Goal: Transaction & Acquisition: Purchase product/service

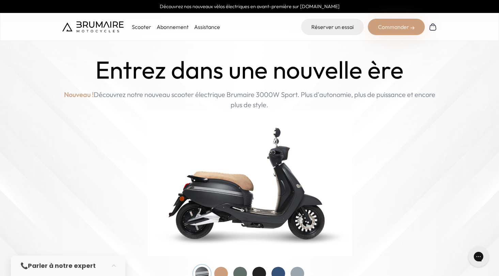
click at [136, 29] on p "Scooter" at bounding box center [141, 27] width 19 height 8
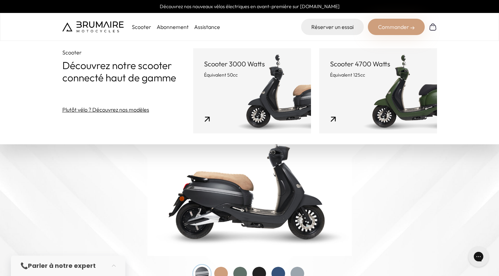
click at [378, 72] on p "Équivalent 125cc" at bounding box center [378, 74] width 96 height 7
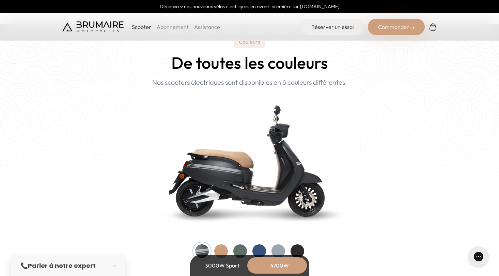
scroll to position [710, 0]
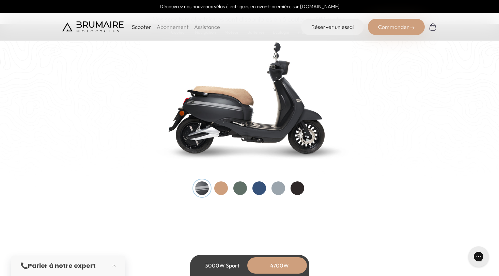
click at [240, 186] on div at bounding box center [240, 188] width 14 height 14
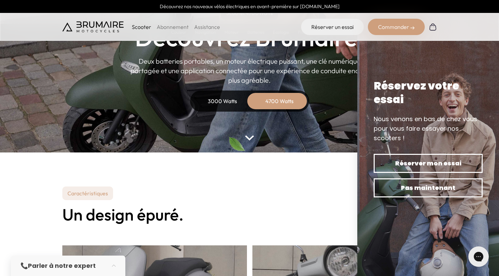
scroll to position [0, 0]
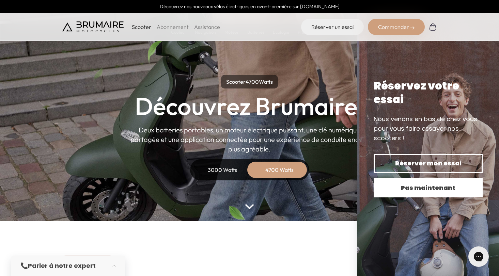
click at [397, 189] on span "Pas maintenant" at bounding box center [427, 188] width 85 height 10
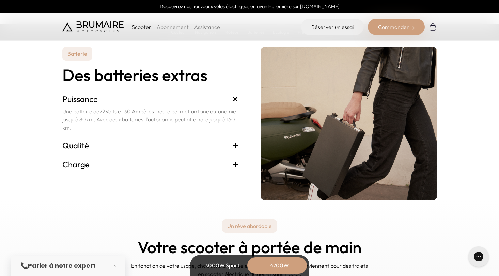
scroll to position [1486, 0]
click at [211, 143] on h3 "Qualité +" at bounding box center [150, 145] width 176 height 11
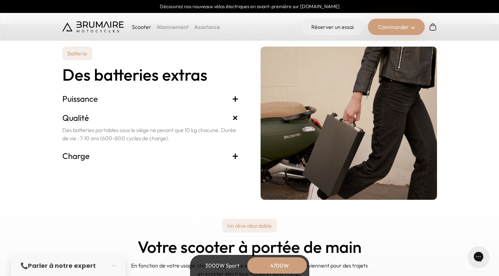
click at [199, 151] on h3 "Charge +" at bounding box center [150, 155] width 176 height 11
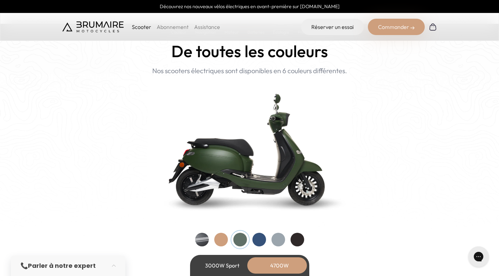
scroll to position [674, 0]
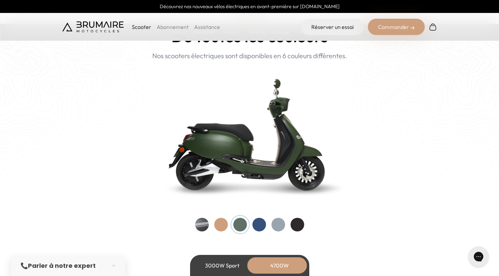
click at [378, 33] on div "Commander" at bounding box center [396, 27] width 57 height 16
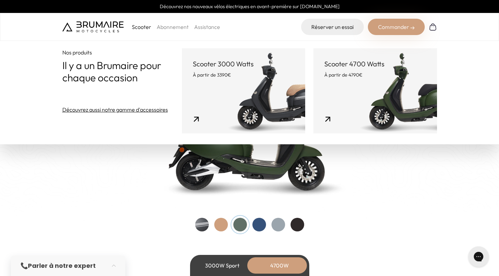
click at [369, 67] on p "Scooter 4700 Watts" at bounding box center [374, 64] width 101 height 10
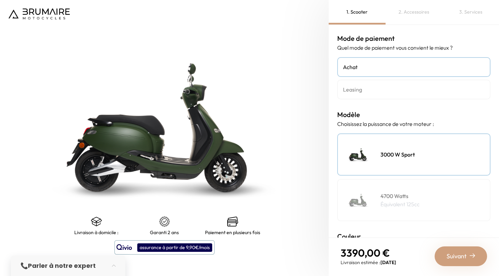
click at [359, 87] on h4 "Leasing" at bounding box center [414, 89] width 142 height 8
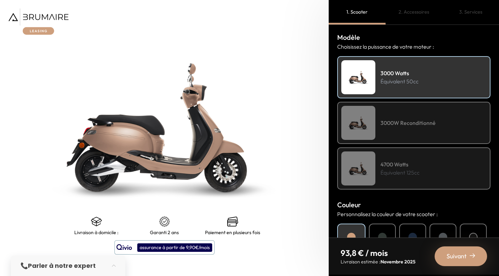
scroll to position [150, 0]
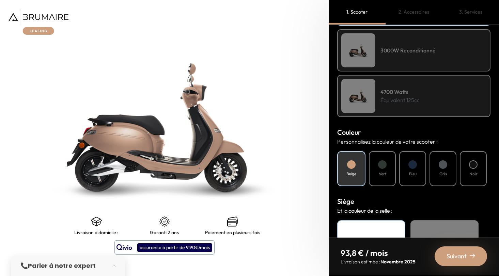
click at [393, 104] on p "Équivalent 125cc" at bounding box center [399, 100] width 39 height 8
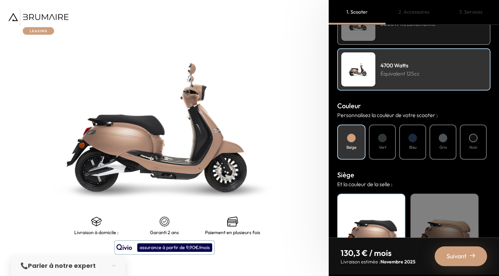
click at [382, 134] on div at bounding box center [382, 138] width 9 height 9
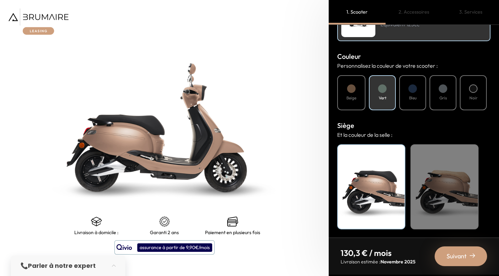
scroll to position [226, 0]
click at [461, 168] on div "Beige" at bounding box center [444, 186] width 68 height 85
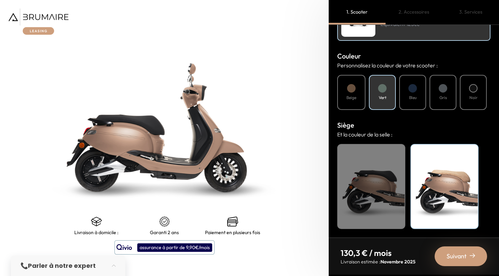
click at [449, 252] on span "Suivant" at bounding box center [456, 257] width 20 height 10
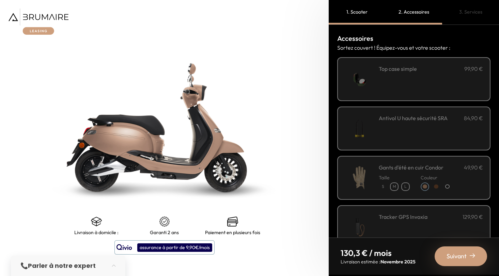
click at [401, 76] on div "**********" at bounding box center [431, 79] width 104 height 29
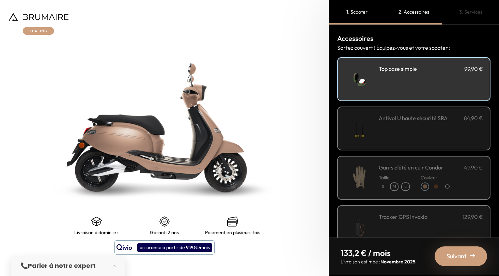
click at [415, 122] on div "Antivol U haute sécurité SRA 84,90 €" at bounding box center [431, 128] width 104 height 29
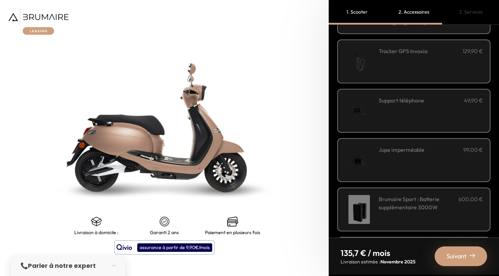
scroll to position [218, 0]
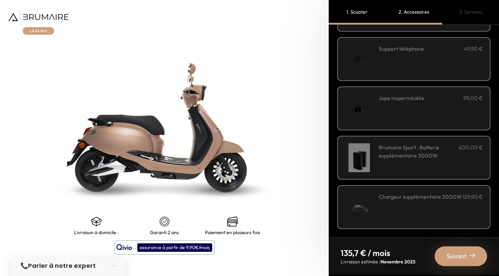
click at [463, 252] on span "Suivant" at bounding box center [456, 257] width 20 height 10
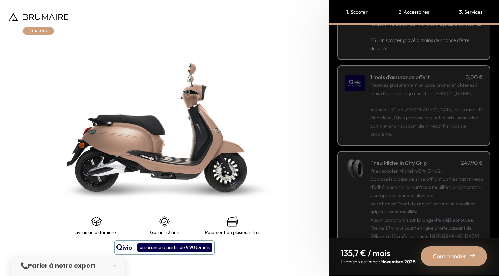
scroll to position [96, 0]
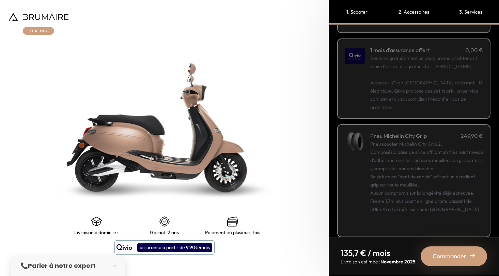
click at [460, 253] on span "Commander" at bounding box center [449, 257] width 34 height 10
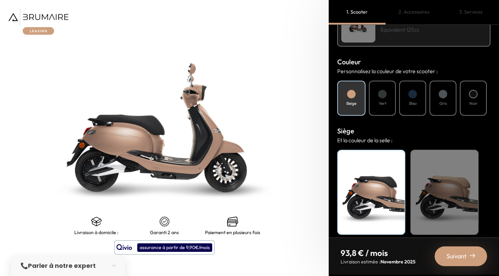
scroll to position [226, 0]
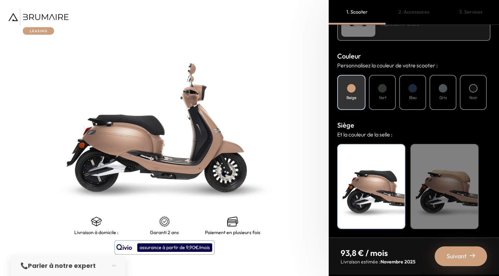
click at [462, 205] on div "Beige" at bounding box center [444, 186] width 68 height 85
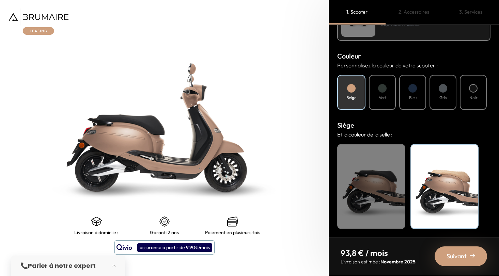
click at [458, 254] on span "Suivant" at bounding box center [456, 257] width 20 height 10
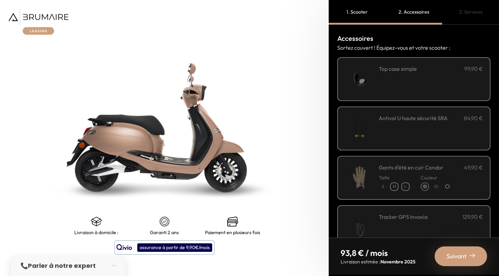
click at [396, 89] on div "**********" at bounding box center [431, 79] width 104 height 29
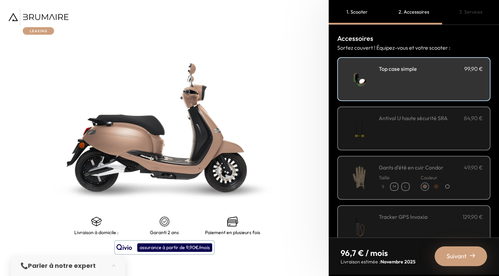
click at [465, 264] on div "Suivant" at bounding box center [460, 256] width 52 height 20
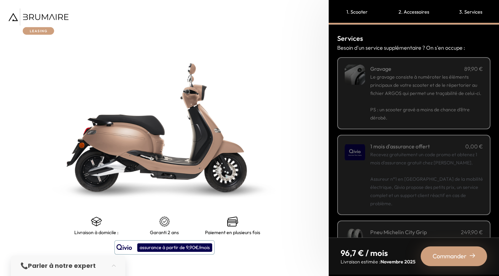
click at [347, 8] on div "1. Scooter" at bounding box center [356, 12] width 57 height 25
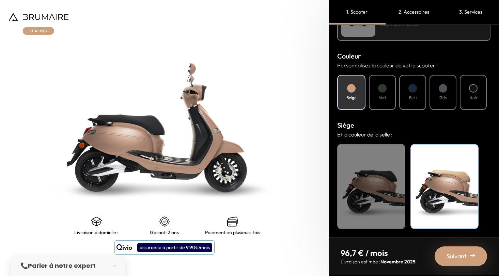
click at [381, 97] on h4 "Vert" at bounding box center [382, 98] width 7 height 6
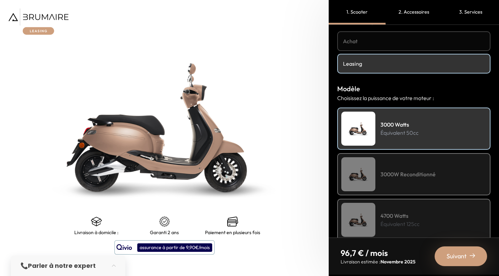
scroll to position [65, 0]
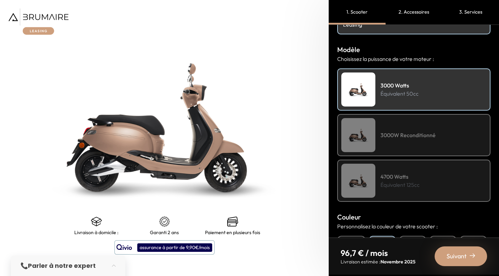
click at [399, 134] on h4 "3000W Reconditionné" at bounding box center [407, 135] width 55 height 8
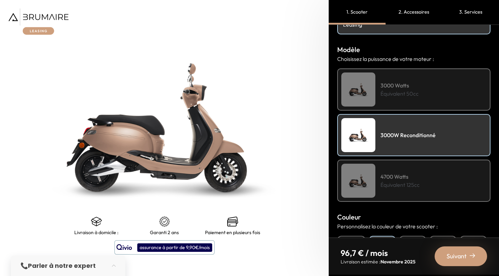
click at [402, 97] on p "Équivalent 50cc" at bounding box center [399, 94] width 38 height 8
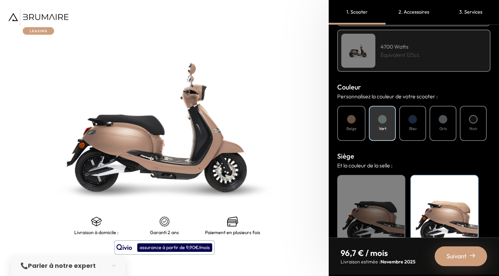
scroll to position [226, 0]
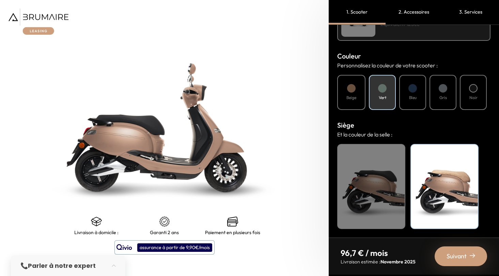
click at [451, 223] on div "Beige" at bounding box center [444, 186] width 68 height 85
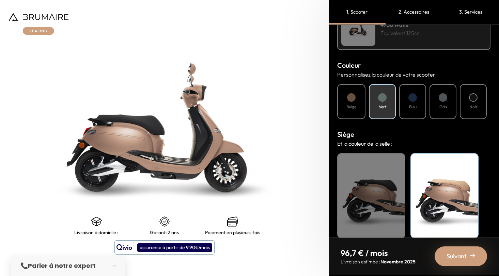
scroll to position [218, 0]
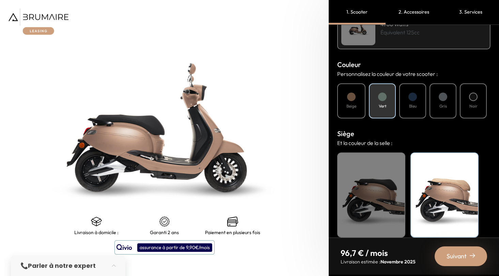
click at [390, 36] on p "Équivalent 125cc" at bounding box center [399, 32] width 39 height 8
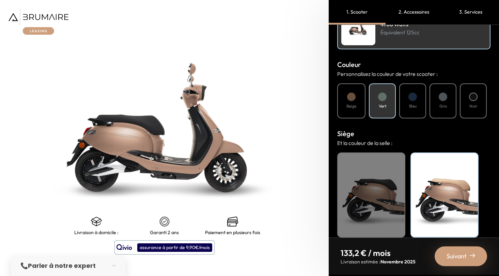
click at [452, 253] on span "Suivant" at bounding box center [456, 257] width 20 height 10
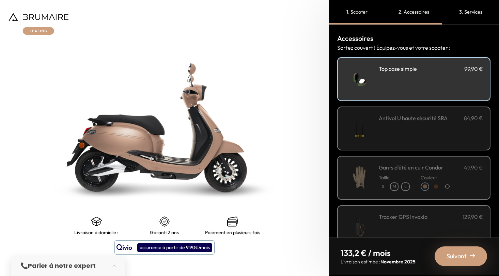
click at [450, 254] on span "Suivant" at bounding box center [456, 257] width 20 height 10
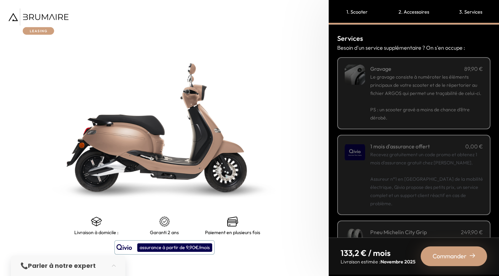
click at [445, 258] on span "Commander" at bounding box center [449, 257] width 34 height 10
